Goal: Communication & Community: Answer question/provide support

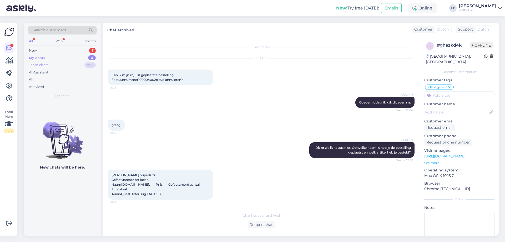
scroll to position [519, 0]
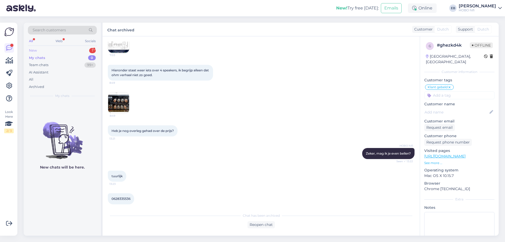
click at [50, 53] on div "New 1" at bounding box center [62, 50] width 69 height 7
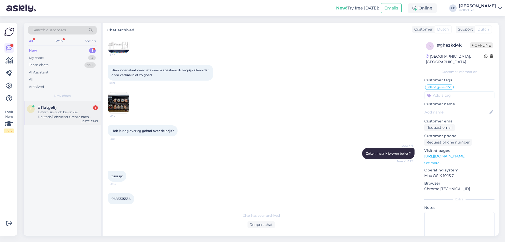
click at [59, 108] on div "#t1atge8j 1" at bounding box center [68, 107] width 60 height 5
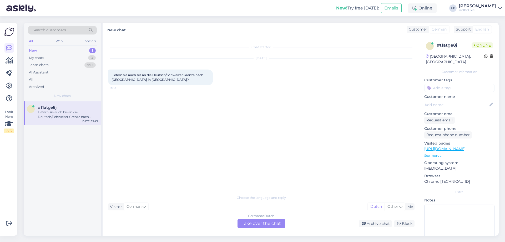
click at [256, 223] on div "German to Dutch Take over the chat" at bounding box center [261, 222] width 48 height 9
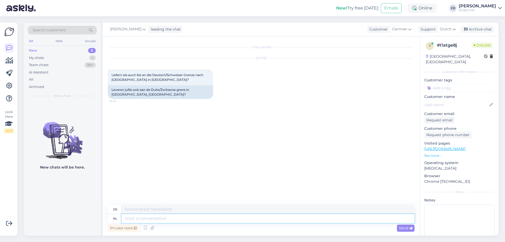
click at [152, 219] on textarea at bounding box center [267, 218] width 293 height 9
type textarea "Goedemiddag,"
type textarea "Guten Tag,"
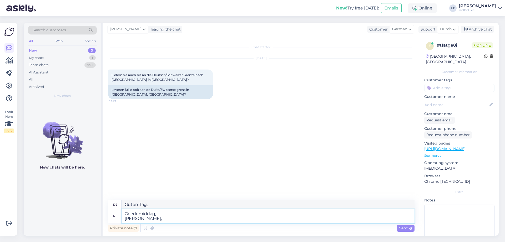
type textarea "Goedemiddag, [PERSON_NAME], w"
type textarea "Guten Tag, Ja, in der Tat,"
type textarea "Goedemiddag, [PERSON_NAME], we"
type textarea "Guten Tag, Ja, wir"
type textarea "Goedemiddag, [PERSON_NAME], we hebben d"
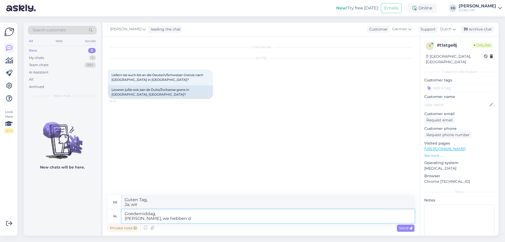
type textarea "Guten Tag, Ja, wir haben"
type textarea "Goedemiddag, [PERSON_NAME], we hebben diverse"
type textarea "Guten Tag, Ja, wir haben mehrere"
type textarea "Goedemiddag, [PERSON_NAME], we hebben diverse transporteurs"
type textarea "Guten Tag, Ja, wir haben mehrere Träger"
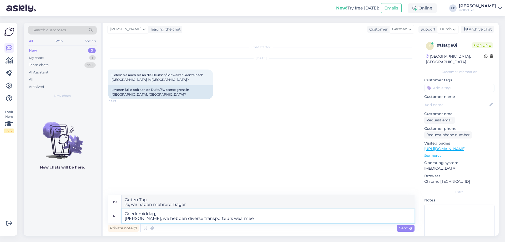
type textarea "Goedemiddag, Jazeker, we hebben diverse transporteurs waarmee w"
type textarea "Guten Tag, Ja, wir haben mehrere Träger, mit denen"
type textarea "Goedemiddag, [PERSON_NAME], we hebben diverse transporteurs waarmee wij s"
type textarea "Guten Tag, Ja, wir arbeiten mit mehreren Spediteuren zusammen."
type textarea "Goedemiddag, Jazeker, we hebben diverse transporteurs waarmee wij samenwerken. …"
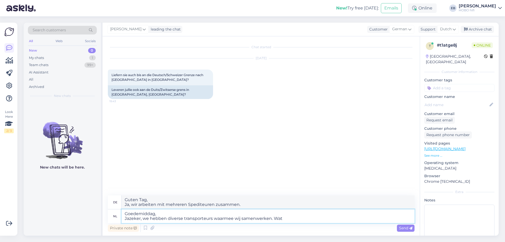
type textarea "Guten Tag, Ja, wir arbeiten mit mehreren Spediteuren zusammen. Was"
type textarea "Goedemiddag, Jazeker, we hebben diverse transporteurs waarmee wij samenwerken. …"
type textarea "Guten Tag, Ja, wir arbeiten mit mehreren Spediteuren zusammen. Was möchten Sie?"
type textarea "Goedemiddag, Jazeker, we hebben diverse transporteurs waarmee wij samenwerken. …"
type textarea "Guten Tag, Ja, wir arbeiten mit mehreren Spediteuren zusammen. Was möchten Sie …"
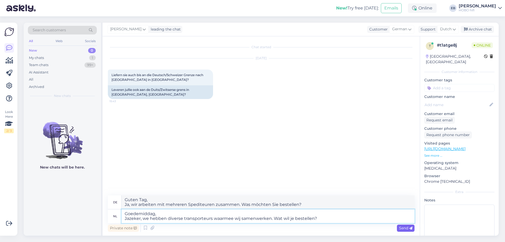
type textarea "Goedemiddag, Jazeker, we hebben diverse transporteurs waarmee wij samenwerken. …"
click at [405, 226] on span "Send" at bounding box center [405, 227] width 13 height 5
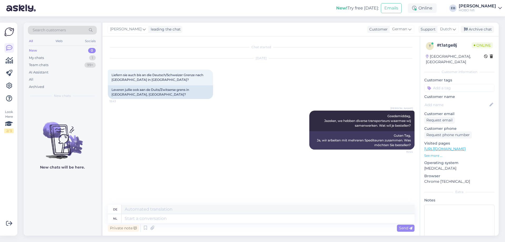
click at [448, 149] on link "[URL][DOMAIN_NAME]" at bounding box center [444, 148] width 41 height 5
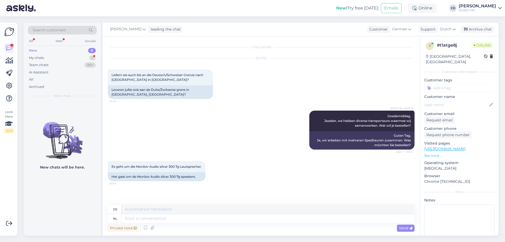
click at [435, 155] on p "See more ..." at bounding box center [459, 155] width 70 height 5
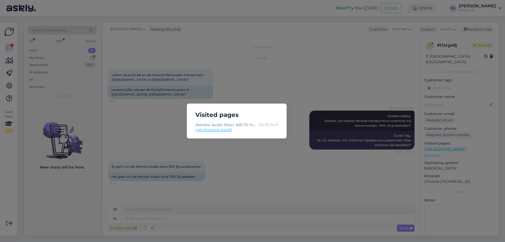
click at [238, 150] on div "Visited pages Monitor Audio Silver 300 7G Hochglanz-Standlautsprecher schwarz (…" at bounding box center [252, 121] width 505 height 242
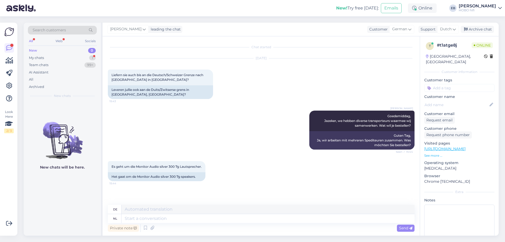
click at [465, 149] on link "[URL][DOMAIN_NAME]" at bounding box center [444, 148] width 41 height 5
click at [146, 210] on textarea at bounding box center [267, 208] width 293 height 9
click at [140, 220] on textarea at bounding box center [267, 218] width 293 height 9
type textarea "Ik"
type textarea "ICH"
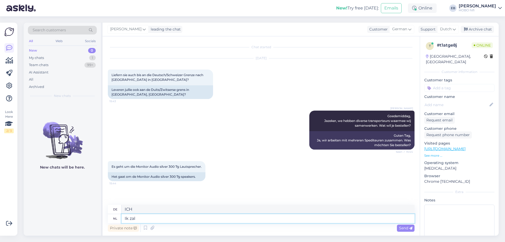
type textarea "Ik zal"
type textarea "Ich werde"
type textarea "Ik zal even"
type textarea "Ich werde einfach"
type textarea "Ik zal even nakijken w"
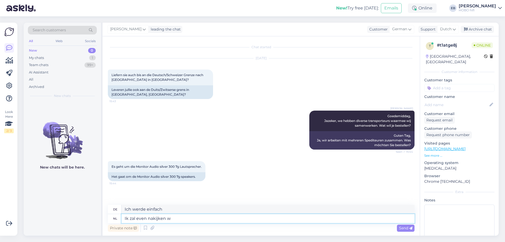
type textarea "Ich werde es überprüfen"
type textarea "Ik zal even nakijken wat verz"
type textarea "Ich werde prüfen, was"
type textarea "Ik zal even nakijken wat verzenden zou"
type textarea "Ich werde prüfen, was ich senden soll"
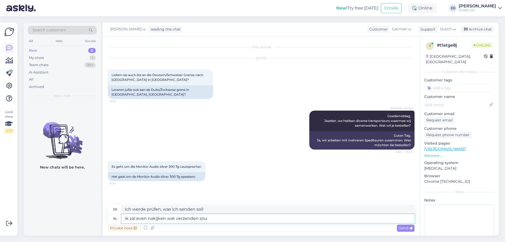
type textarea "Ik zal even nakijken wat verzenden zou"
type textarea "Ich werde prüfen, was gesendet werden würde"
type textarea "Ik zal even nakijken wat verzenden zou kosten."
type textarea "Ich werde prüfen, was der Versand kosten würde."
type textarea "Ik zal even nakijken wat verzenden zou kosten. Een o"
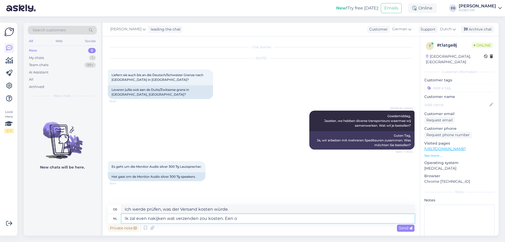
type textarea "Ich werde prüfen, was der Versand kosten würde. A"
type textarea "Ik zal even nakijken wat verzenden zou kosten. Een ogenbl"
type textarea "Ich werde prüfen, was der Versand kosten würde. Ein Auge"
type textarea "Ik zal even nakijken wat verzenden zou kosten. Een ogenblik al"
type textarea "Ich werde prüfen, was der Versand kosten würde. Einen Moment."
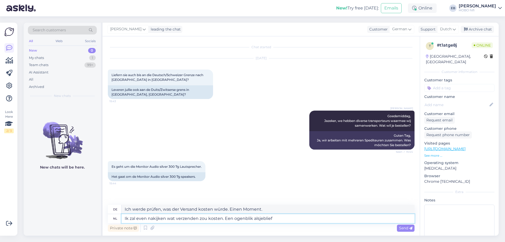
type textarea "Ik zal even nakijken wat verzenden zou kosten. Een ogenblik alsjeblieft"
type textarea "Ich werde prüfen, was der Versand kosten würde. Einen Moment bitte."
type textarea "Ik zal even nakijken wat verzenden zou kosten. Een ogenblik alsjeblieft"
click at [410, 226] on icon at bounding box center [410, 227] width 3 height 3
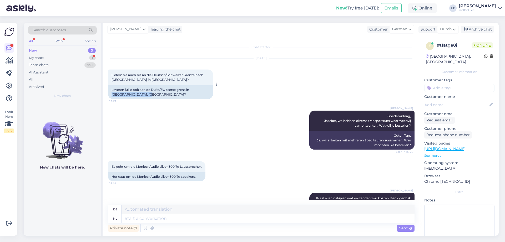
drag, startPoint x: 148, startPoint y: 94, endPoint x: 110, endPoint y: 93, distance: 37.9
click at [110, 93] on div "Leveren jullie ook aan de Duits/Zwitserse grens in [GEOGRAPHIC_DATA], [GEOGRAPH…" at bounding box center [160, 92] width 105 height 14
click at [168, 109] on div "[PERSON_NAME], [PERSON_NAME], we hebben diverse transporteurs waarmee wij samen…" at bounding box center [261, 130] width 306 height 50
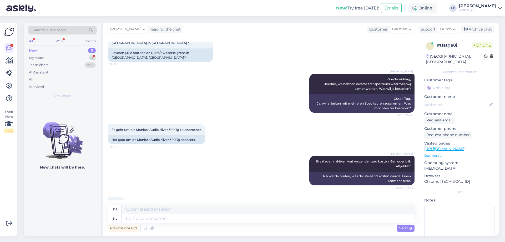
scroll to position [59, 0]
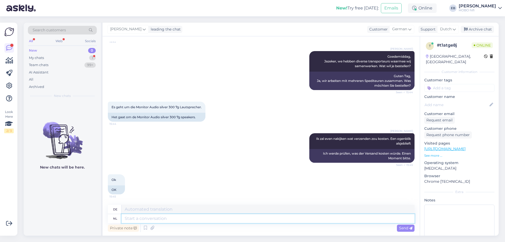
click at [138, 221] on textarea at bounding box center [267, 218] width 293 height 9
type textarea "Let"
type textarea "Lassen"
type textarea "Let op, d"
type textarea "Hinweis:"
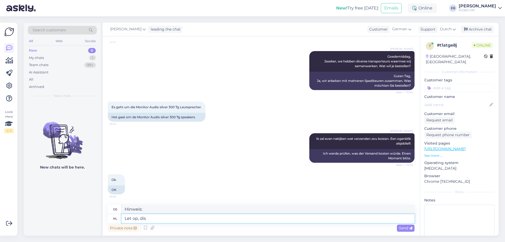
type textarea "Let op, dis"
type textarea "Bitte beachten Sie, dass dies"
type textarea "Let op, dis zijn"
click at [146, 218] on textarea "Let op, dis zijn" at bounding box center [267, 218] width 293 height 9
type textarea "Levering"
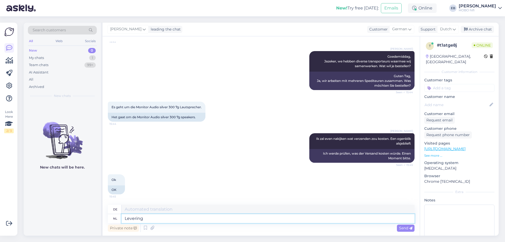
type textarea "Lieferung"
type textarea "Levering via"
type textarea "Lieferung per"
type textarea "Levering via Post"
type textarea "Lieferung per Post"
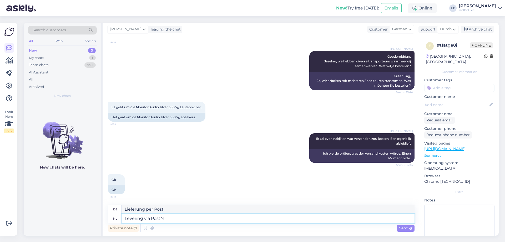
type textarea "Levering via PostNL"
type textarea "Lieferung über PostNL"
type textarea "Levering via PostNL kost"
type textarea "Versandkosten per PostNL"
type textarea "Levering via PostNL kost (verzekerd)"
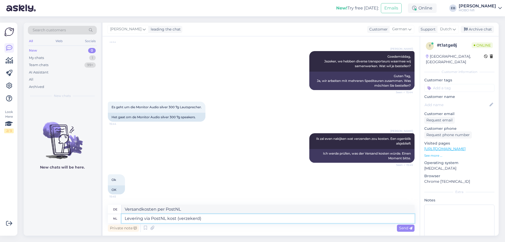
type textarea "Lieferung über PostNL (versichert)"
type textarea "Levering via PostNL kost (verzekerd) ¼"
type textarea "Versandkosten per PostNL (versichert) ¼"
type textarea "Levering via PostNL kost (verzekerd)"
type textarea "Lieferung über PostNL (versichert)"
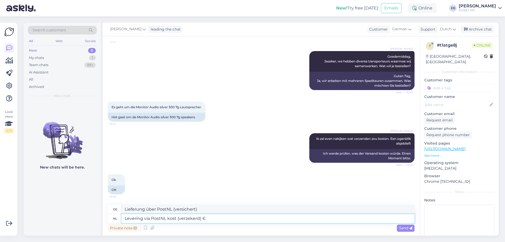
type textarea "Levering via PostNL kost (verzekerd) € 6"
type textarea "Versandkosten per PostNL (versichert) €"
type textarea "Levering via PostNL kost (verzekerd) € 60,-"
type textarea "Die Kosten für die Lieferung per PostNL (versichert) betragen 60 €."
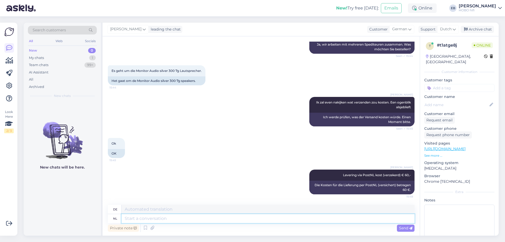
click at [132, 221] on textarea at bounding box center [267, 218] width 293 height 9
type textarea "U"
type textarea "DU"
type textarea "U heeft ge"
type textarea "Du hast"
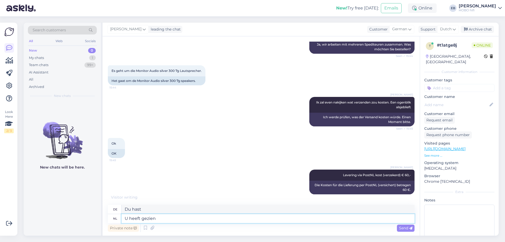
type textarea "U heeft gezien"
type textarea "Du hast gesehen"
type textarea "U heeft gezien dat"
type textarea "Das haben Sie gesehen"
type textarea "U heeft gezien dat dit"
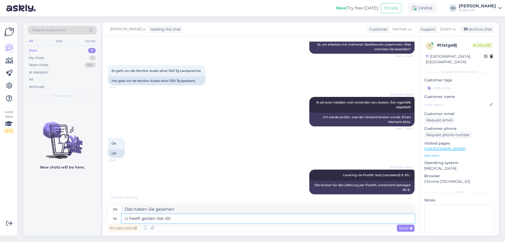
type textarea "Sie haben gesehen, dass dies"
type textarea "U heeft gezien dat dit zgn."
type textarea "Sie haben gesehen, dass diese sog."
type textarea "U heeft gezien dat dit zgn. buitenklans"
type textarea "Sie haben gesehen, dass dies ein Outdoor-Kurs ist."
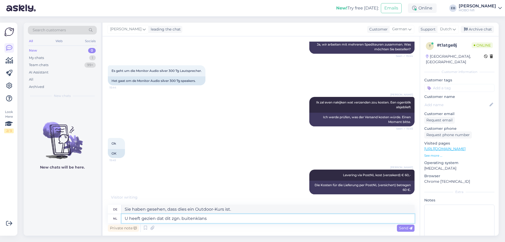
type textarea "U heeft gezien dat dit zgn. buitenklans"
click at [191, 219] on textarea "U heeft gezien dat dit zgn. buitenklans" at bounding box center [267, 218] width 293 height 9
click at [192, 219] on textarea "U heeft gezien dat dit zgn. buitenklans" at bounding box center [267, 218] width 293 height 9
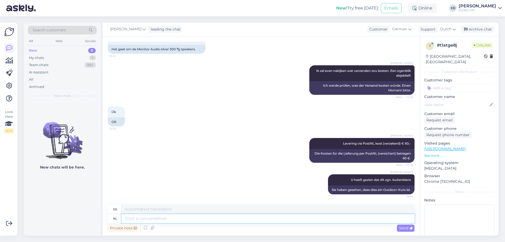
click at [178, 219] on textarea at bounding box center [267, 218] width 293 height 9
type textarea "Sorry"
type textarea "Entschuldigung"
type textarea "Sorry"
click at [397, 228] on div "Send" at bounding box center [406, 227] width 18 height 7
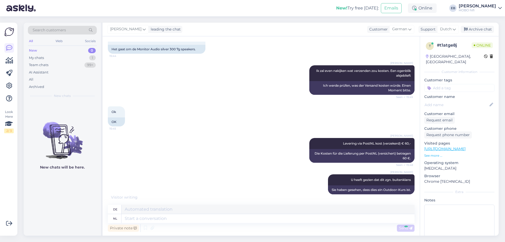
scroll to position [159, 0]
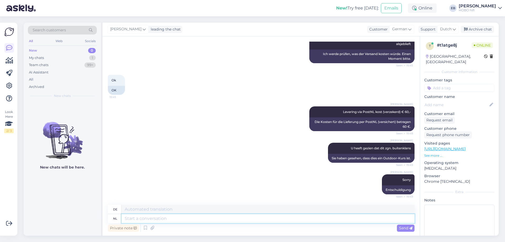
click at [254, 219] on textarea at bounding box center [267, 218] width 293 height 9
type textarea "U h"
type textarea "DU"
type textarea "U heeft"
type textarea "Du hast"
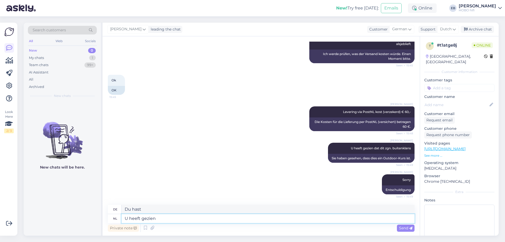
type textarea "U heeft gezien d"
type textarea "Du hast gesehen"
type textarea "U heeft gezien dat"
type textarea "Das haben Sie gesehen"
type textarea "U heeft gezien dat dit"
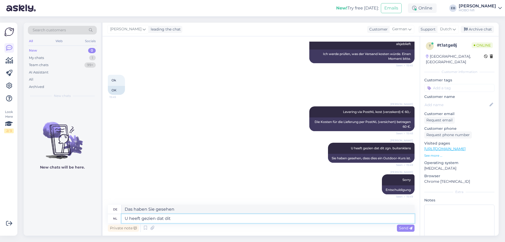
type textarea "Sie haben gesehen, dass dies"
type textarea "U heeft gezien dat dit showroommodellen zi"
type textarea "Sie haben gesehen, dass es sich um Ausstellungsmodelle handelt"
type textarea "U heeft gezien dat dit showroommodellen zijn?"
type textarea "Ihnen ist aufgefallen, dass es sich um Ausstellungsmodelle handelt?"
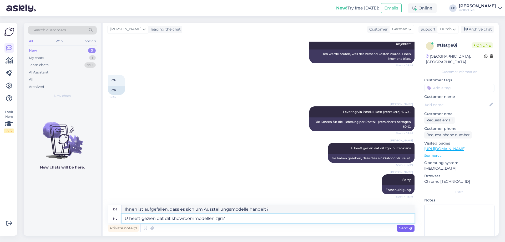
type textarea "U heeft gezien dat dit showroommodellen zijn?"
click at [407, 230] on div "Send" at bounding box center [406, 227] width 18 height 7
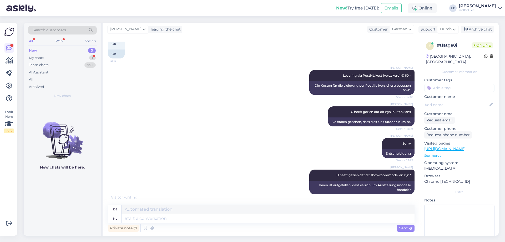
scroll to position [227, 0]
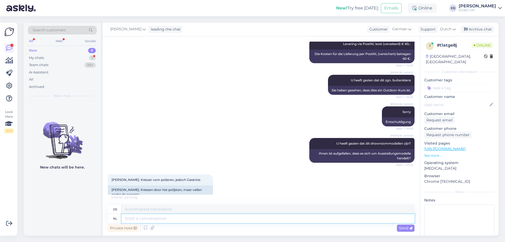
click at [141, 220] on textarea at bounding box center [267, 218] width 293 height 9
type textarea "Dat"
type textarea "Das"
type textarea "Dat klopt"
type textarea "Das ist richtig"
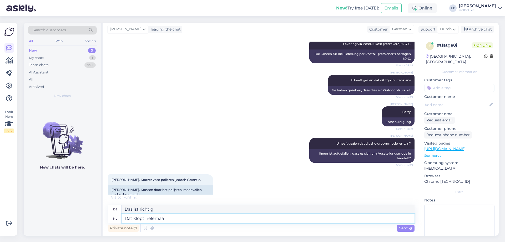
type textarea "Dat klopt helemaal"
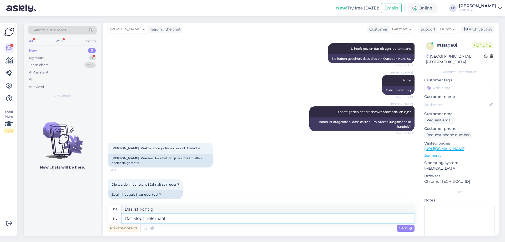
type textarea "Das ist absolut richtig"
type textarea "Dat klopt helemaal"
click at [403, 225] on span "Send" at bounding box center [405, 227] width 13 height 5
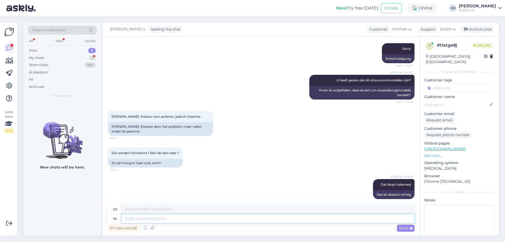
click at [137, 215] on textarea at bounding box center [267, 218] width 293 height 9
click at [139, 220] on textarea at bounding box center [267, 218] width 293 height 9
type textarea "Klopt"
type textarea "Beats"
type textarea "Klopt ook"
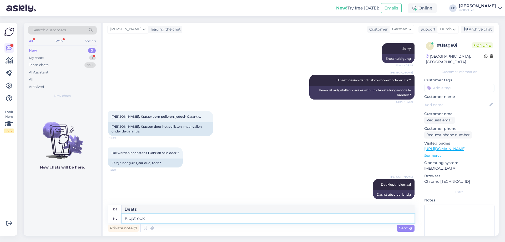
type textarea "Das ist auch richtig"
type textarea "Klopt ook,"
type textarea "Das ist richtig,"
type textarea "Klopt ook, het"
type textarea "Das ist richtig, es"
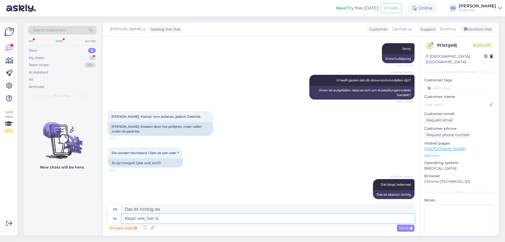
type textarea "Klopt ook, het is e"
type textarea "Das ist richtig, es ist"
type textarea "Klopt ook, het is een"
type textarea "Das ist richtig, es ist ein"
type textarea "Klopt ook, het is een vrij"
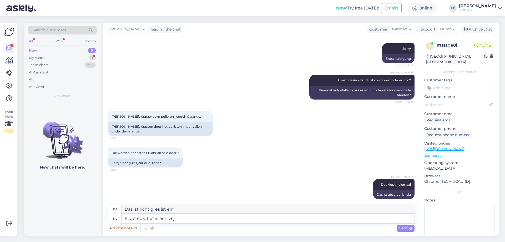
type textarea "Das stimmt, es ist ziemlich"
type textarea "Klopt ook, het is een vrij recebte s"
type textarea "Das ist richtig, es ist ein ziemliches Rezept"
type textarea "Klopt ook, het is een vrij recebte serie."
type textarea "Das stimmt, es ist eine ziemlich neue Serie."
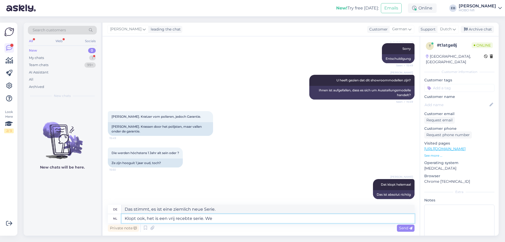
type textarea "Klopt ook, het is een vrij recebte serie. We"
type textarea "Das stimmt, es ist eine relativ neue Serie. Wir"
type textarea "Klopt ook, het is een vrij recebte serie. We vernieuwen af"
type textarea "Das stimmt, es ist eine relativ neue Serie. Wir erneuern"
type textarea "Klopt ook, het is een vrij recebte serie. We vernieuwen af e"
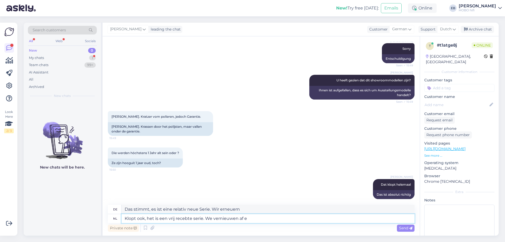
type textarea "Das stimmt, es ist eine relativ neue Serie. Wir erneuern sie ab und zu."
type textarea "Klopt ook, het is een vrij recebte serie. We vernieuwen af en toe o"
type textarea "Das stimmt, es ist eine relativ neue Serie. Wir aktualisieren sie hin und wiede…"
type textarea "Klopt ook, het is een vrij recebte serie. We vernieuwen af en toe onze w"
type textarea "Das stimmt, es ist eine relativ neue Serie. Wir aktualisieren gelegentlich unse…"
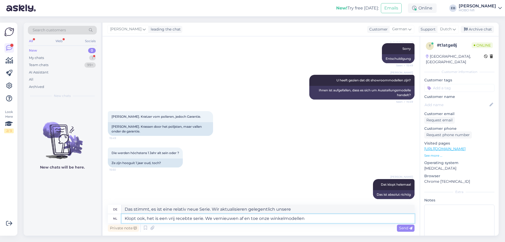
type textarea "Klopt ook, het is een vrij recebte serie. We vernieuwen af en toe onze winkelmo…"
type textarea "Das stimmt, es ist eine relativ neue Serie. Wir aktualisieren unsere Ladenmodel…"
type textarea "Klopt ook, het is een vrij recebte serie. We vernieuwen af en toe onze winkelmo…"
click at [401, 226] on span "Send" at bounding box center [405, 227] width 13 height 5
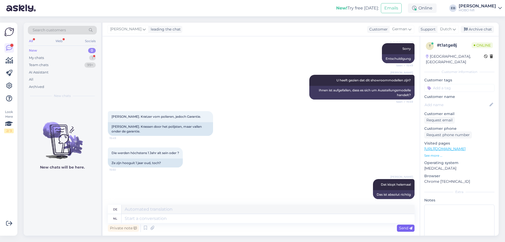
scroll to position [331, 0]
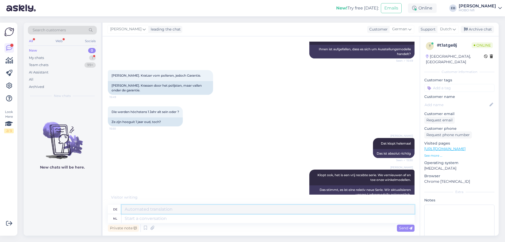
click at [166, 210] on textarea at bounding box center [267, 208] width 293 height 9
click at [146, 206] on textarea at bounding box center [267, 208] width 293 height 9
type textarea "A"
type textarea "Als"
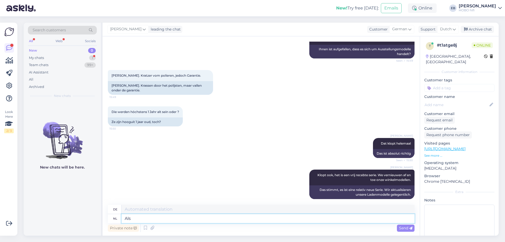
type textarea "Wenn"
type textarea "Als u"
type textarea "Wenn du"
type textarea "Als u wilt"
type textarea "Falls Sie es wollen"
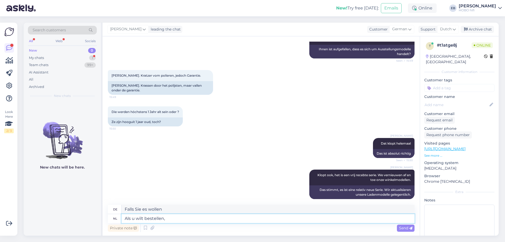
type textarea "Als u wilt bestellen,"
type textarea "Wenn Sie bestellen möchten,"
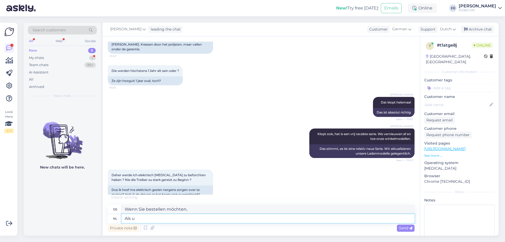
type textarea "Als u"
type textarea "Falls Sie es wollen"
type textarea "Al"
type textarea "Wenn du"
type textarea "A"
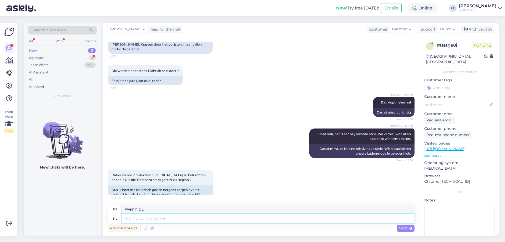
type textarea "Wenn"
type textarea "Nee"
type textarea "NEIN"
type textarea "Nee hoor,"
type textarea "NEIN,"
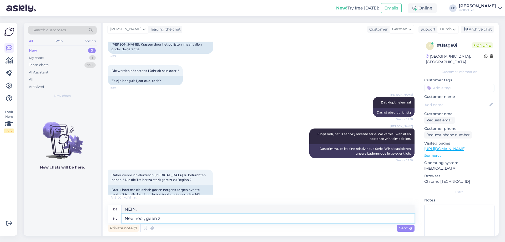
type textarea "Nee hoor, geen zo"
type textarea "Nein, überhaupt nicht"
type textarea "Nee hoor, geen zorgen."
type textarea "Nein, keine Sorge."
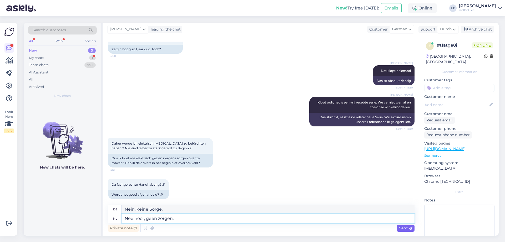
type textarea "Nee hoor, geen zorgen."
click at [402, 230] on div "Send" at bounding box center [406, 227] width 18 height 7
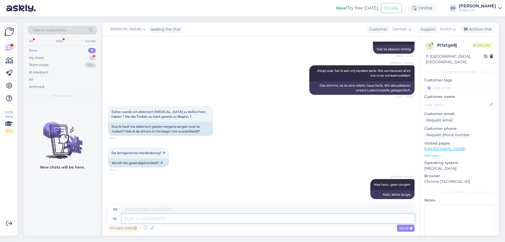
click at [149, 219] on textarea at bounding box center [267, 218] width 293 height 9
type textarea "Jazeker"
type textarea "Natürlich"
type textarea "Jazeker."
type textarea "Natürlich."
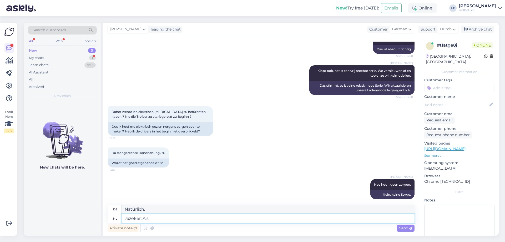
type textarea "Jazeker. Als u"
type textarea "Ja, in der Tat. Wenn"
type textarea "Jazeker. Als u"
type textarea "Ja, sicher. Wenn Sie"
type textarea "Jazeker. Als u mij"
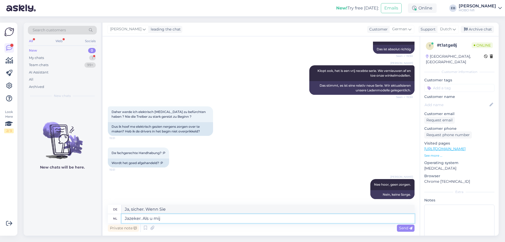
type textarea "Ja, natürlich. Wenn du mich fragst"
type textarea "Jazeker. Als u mij uw"
type textarea "Ja, natürlich. Wenn Sie mir Ihre"
type textarea "Jazeker. Als u mij uw naam, ad"
type textarea "Ja, natürlich. Wenn Sie mir Ihren Namen nennen,"
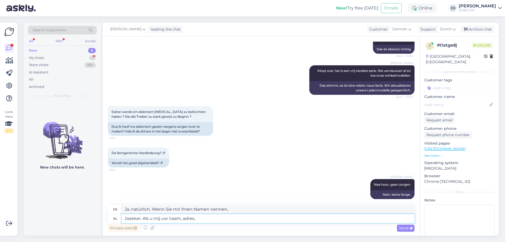
type textarea "Jazeker. Als u mij uw naam, adres,"
type textarea "Ja, natürlich. Wenn Sie mir Ihren Namen, Ihre Adresse,"
click at [204, 217] on textarea "Jazeker. Als u mij uw naam, adres, teelfoonnummer en" at bounding box center [267, 218] width 293 height 9
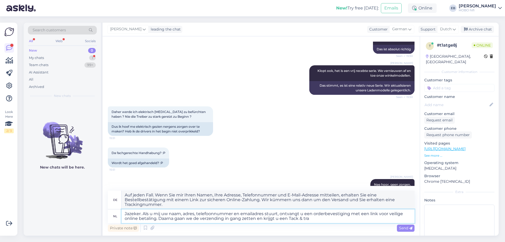
scroll to position [490, 0]
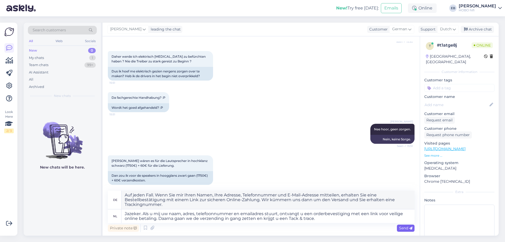
click at [403, 226] on span "Send" at bounding box center [405, 227] width 13 height 5
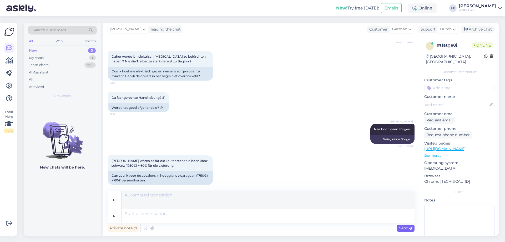
scroll to position [540, 0]
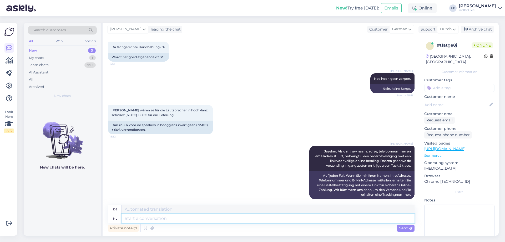
click at [152, 220] on textarea at bounding box center [267, 218] width 293 height 9
click at [405, 224] on div "Send" at bounding box center [406, 227] width 18 height 7
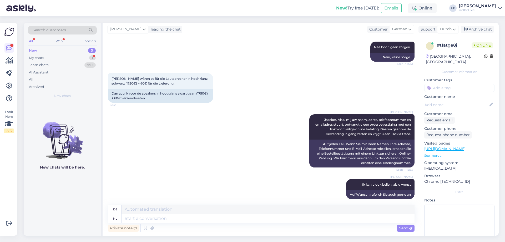
scroll to position [613, 0]
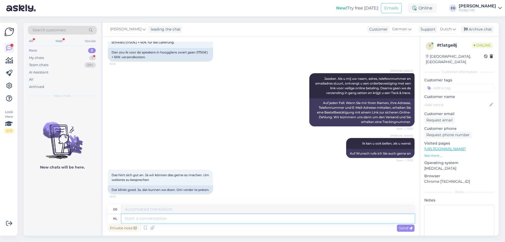
click at [138, 222] on textarea at bounding box center [267, 218] width 293 height 9
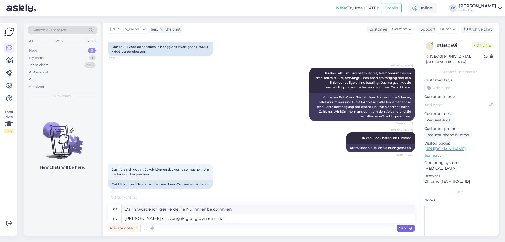
click at [406, 226] on span "Send" at bounding box center [405, 227] width 13 height 5
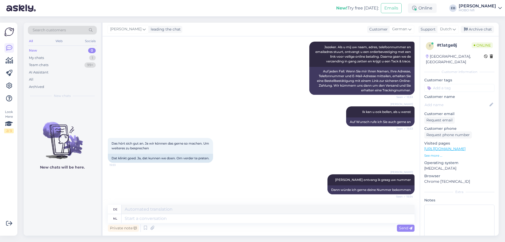
scroll to position [676, 0]
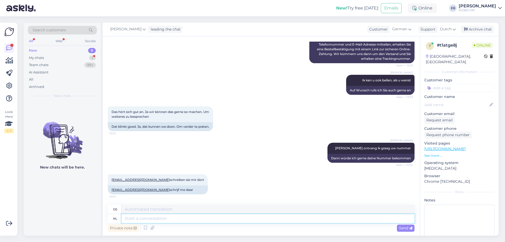
click at [135, 221] on textarea at bounding box center [267, 218] width 293 height 9
click at [403, 225] on div "Send" at bounding box center [406, 227] width 18 height 7
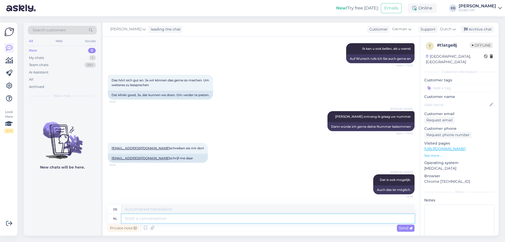
click at [160, 218] on textarea at bounding box center [267, 218] width 293 height 9
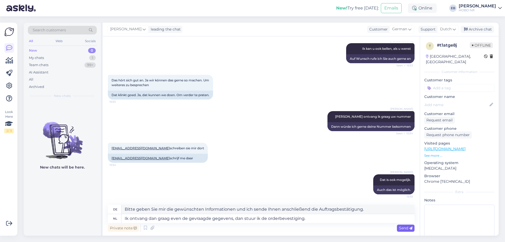
click at [407, 227] on span "Send" at bounding box center [405, 227] width 13 height 5
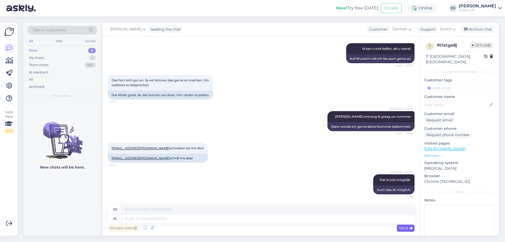
scroll to position [749, 0]
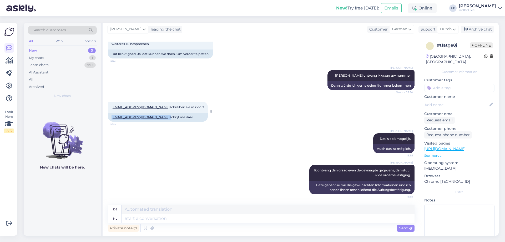
drag, startPoint x: 148, startPoint y: 117, endPoint x: 111, endPoint y: 115, distance: 36.9
click at [111, 115] on div "[EMAIL_ADDRESS][DOMAIN_NAME] schrijf me daar" at bounding box center [158, 116] width 100 height 9
copy div "[EMAIL_ADDRESS][DOMAIN_NAME]"
click at [276, 149] on div "[PERSON_NAME] Dat is ook mogelijk. Seen ✓ 15:55 Auch das ist möglich." at bounding box center [261, 143] width 306 height 32
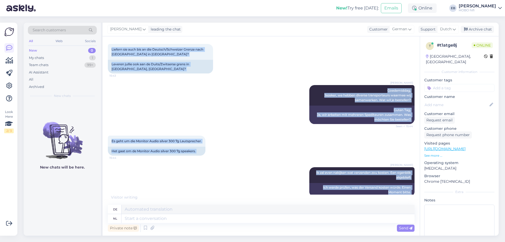
scroll to position [0, 0]
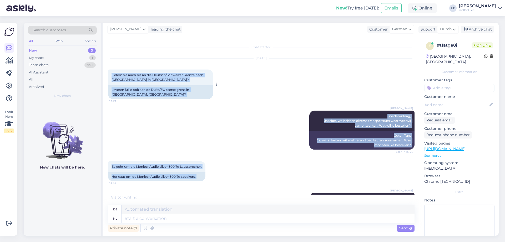
drag, startPoint x: 407, startPoint y: 189, endPoint x: 110, endPoint y: 77, distance: 317.6
click at [110, 77] on div "Chat started [DATE] Liefern sie auch bis an die Deutsch/Schweizer Grenze nach […" at bounding box center [263, 118] width 311 height 153
copy div "Loremip dol sita con ad eli Seddoei/Temporinc Utlabo etdo Magnaaliqu en Adminim…"
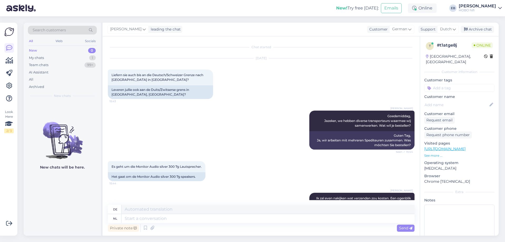
click at [161, 56] on div "[DATE]" at bounding box center [261, 58] width 306 height 5
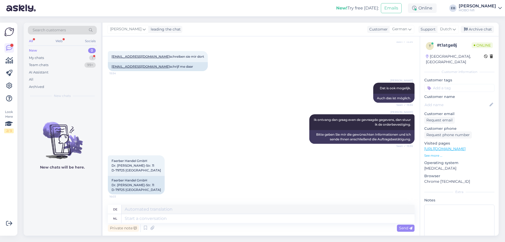
click at [262, 145] on div "[PERSON_NAME] Ik ontvang dan graag even de gevraagde gegevens, dan stuur ik de …" at bounding box center [261, 128] width 306 height 41
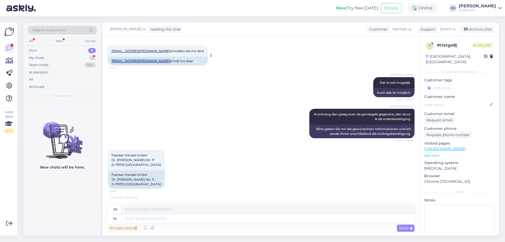
drag, startPoint x: 145, startPoint y: 61, endPoint x: 109, endPoint y: 60, distance: 36.0
click at [109, 60] on div "[EMAIL_ADDRESS][DOMAIN_NAME] schrijf me daar" at bounding box center [158, 61] width 100 height 9
copy div "[EMAIL_ADDRESS][DOMAIN_NAME]"
click at [141, 218] on textarea at bounding box center [267, 218] width 293 height 9
paste textarea "Lore ipsumdol Sita / cons adipisc Elit, Seddoe Temp inc Utl Etdolorem al eni Ad…"
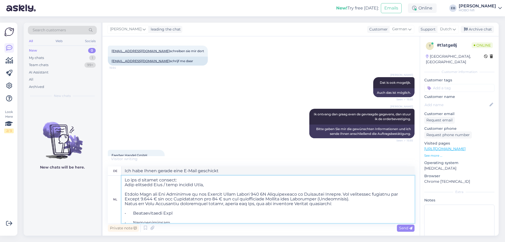
scroll to position [111, 0]
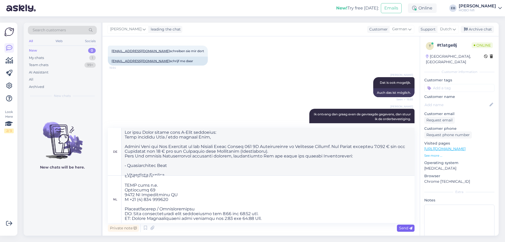
click at [399, 230] on div "Send" at bounding box center [406, 227] width 18 height 7
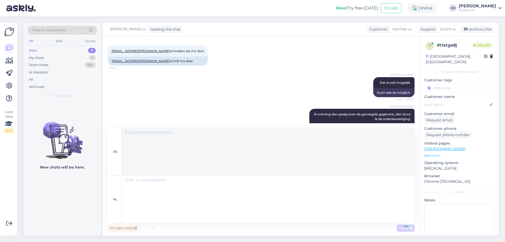
scroll to position [1209, 0]
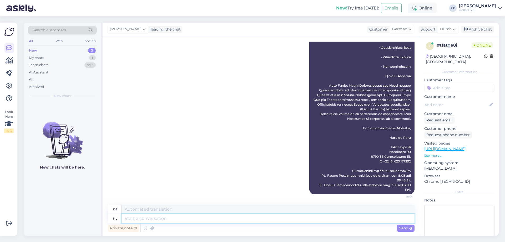
click at [149, 218] on textarea at bounding box center [267, 218] width 293 height 9
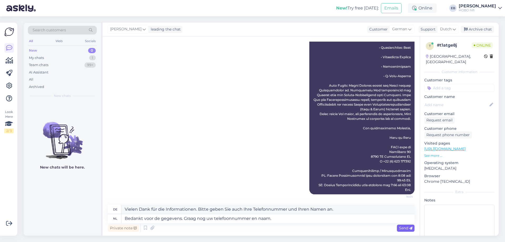
click at [408, 228] on span "Send" at bounding box center [405, 227] width 13 height 5
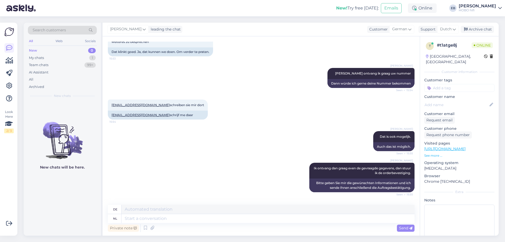
scroll to position [856, 0]
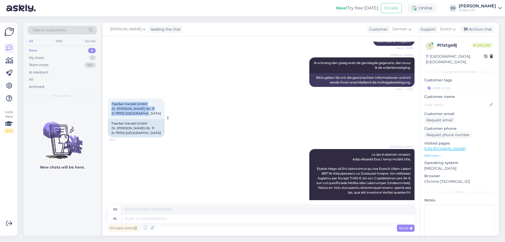
drag, startPoint x: 147, startPoint y: 114, endPoint x: 111, endPoint y: 105, distance: 37.5
click at [111, 105] on div "Faerber Handel GmbH Dr. [PERSON_NAME]-Str. 11 D-79725 [GEOGRAPHIC_DATA] 16:03" at bounding box center [136, 108] width 57 height 21
copy span "Faerber Handel GmbH Dr. [PERSON_NAME]-Str. 11 D-79725 [GEOGRAPHIC_DATA]"
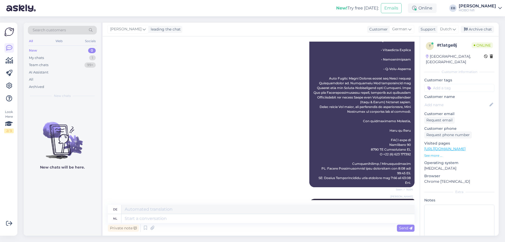
scroll to position [1250, 0]
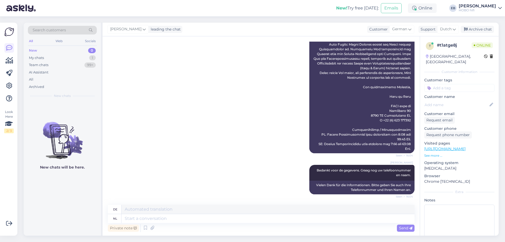
click at [141, 217] on textarea at bounding box center [267, 218] width 293 height 9
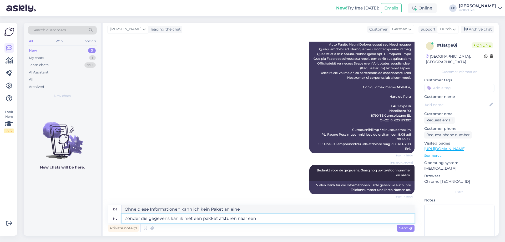
drag, startPoint x: 263, startPoint y: 219, endPoint x: 78, endPoint y: 217, distance: 185.8
click at [78, 217] on div "Search customers All Web Socials New 0 My chats 1 Team chats 99+ AI Assistant A…" at bounding box center [261, 129] width 475 height 213
click at [404, 232] on div "Private note Send" at bounding box center [261, 228] width 306 height 10
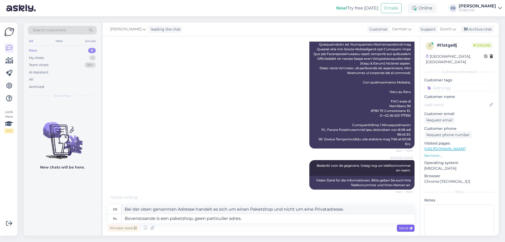
click at [404, 227] on span "Send" at bounding box center [405, 227] width 13 height 5
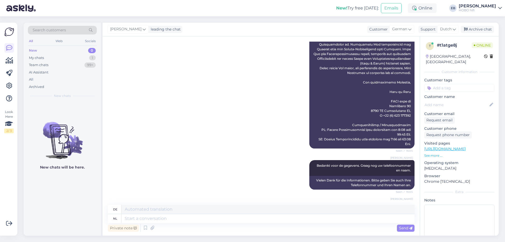
scroll to position [1286, 0]
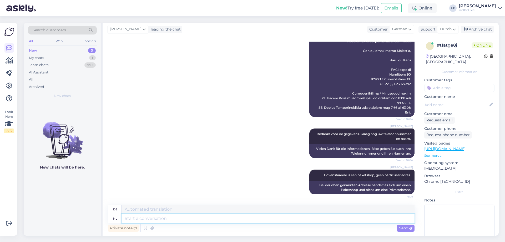
click at [164, 220] on textarea at bounding box center [267, 218] width 293 height 9
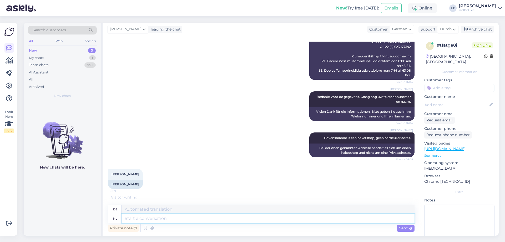
scroll to position [1318, 0]
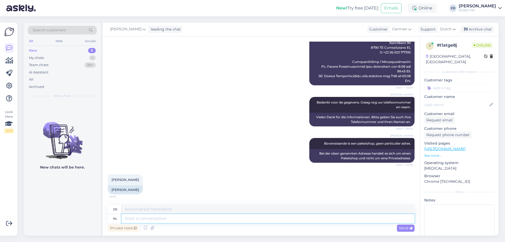
click at [150, 219] on textarea at bounding box center [267, 218] width 293 height 9
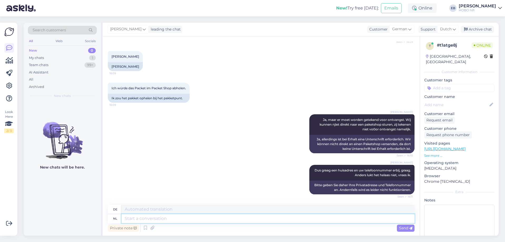
scroll to position [1501, 0]
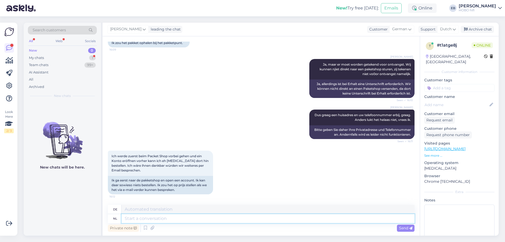
click at [150, 219] on textarea at bounding box center [267, 218] width 293 height 9
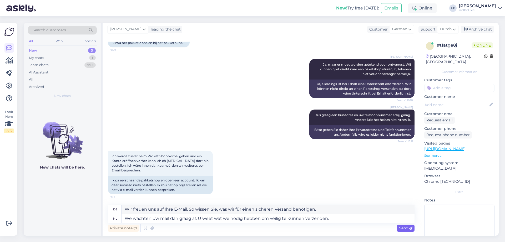
click at [407, 227] on span "Send" at bounding box center [405, 227] width 13 height 5
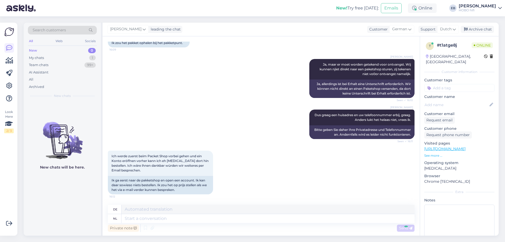
scroll to position [1542, 0]
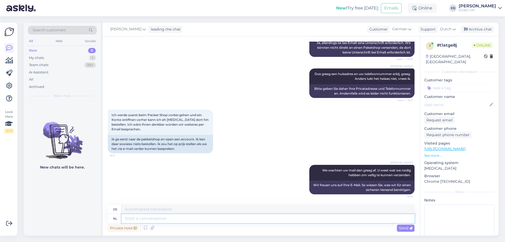
click at [151, 219] on textarea at bounding box center [267, 218] width 293 height 9
click at [489, 29] on div "Archive chat" at bounding box center [476, 29] width 33 height 7
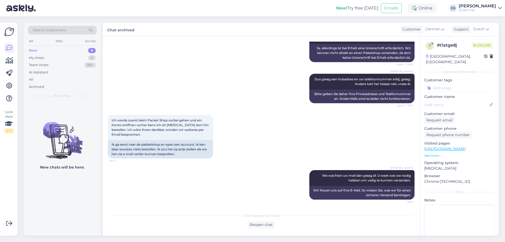
click at [246, 165] on div "[PERSON_NAME] We wachten uw mail dan graag af. U weet wat we nodig hebben om ve…" at bounding box center [261, 184] width 306 height 41
click at [401, 11] on button "Emails" at bounding box center [391, 8] width 21 height 10
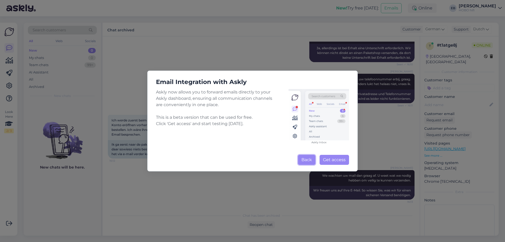
click at [303, 162] on button "Back" at bounding box center [306, 160] width 17 height 10
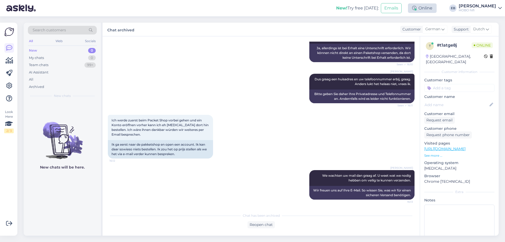
click at [416, 9] on icon at bounding box center [414, 8] width 4 height 4
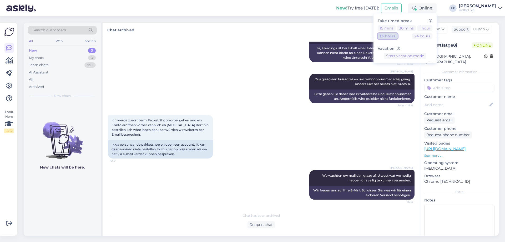
click at [397, 36] on button "1.5 hours" at bounding box center [387, 36] width 20 height 6
click at [276, 140] on div "Ich werde zuerst beim Packet Shop vorbei gehen und ein Konto eröffnen vorher ka…" at bounding box center [261, 136] width 306 height 55
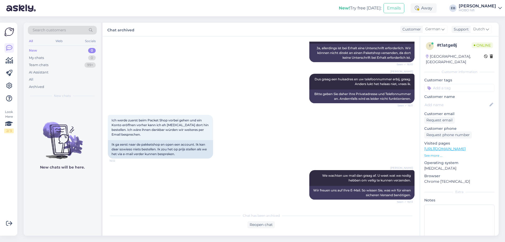
click at [284, 103] on div "[PERSON_NAME] Dus graag een huisadres en uw telefoonnummer erbij, graag. Anders…" at bounding box center [261, 88] width 306 height 41
click at [437, 154] on p "See more ..." at bounding box center [459, 155] width 70 height 5
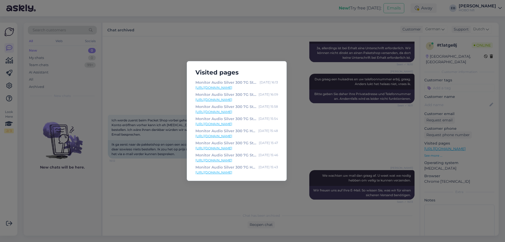
click at [257, 87] on link "[URL][DOMAIN_NAME]" at bounding box center [236, 87] width 83 height 5
click at [288, 40] on div "Visited pages Monitor Audio Silver 300 7G Standlautsprecher Eschenholz [DATE] 1…" at bounding box center [252, 121] width 505 height 242
